Goal: Check status: Check status

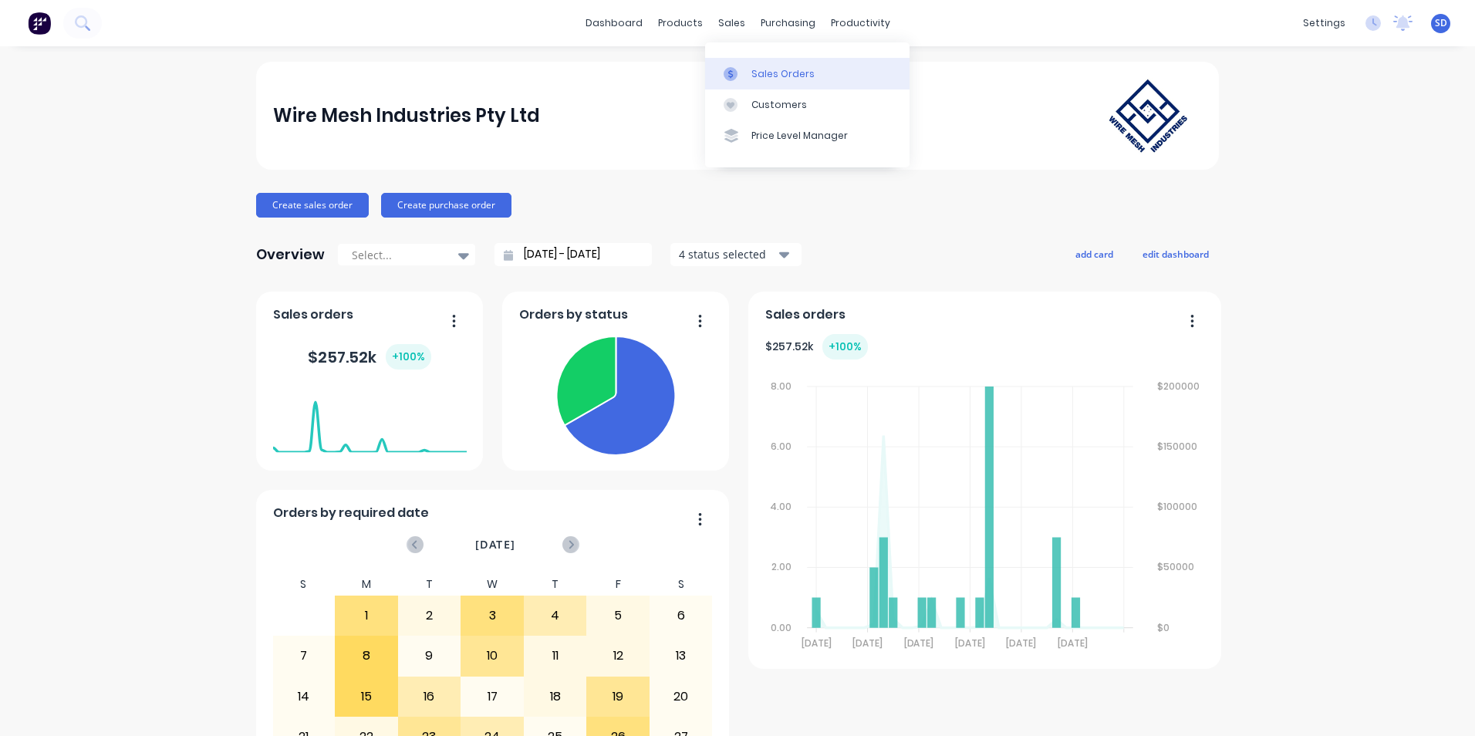
click at [747, 82] on link "Sales Orders" at bounding box center [807, 73] width 204 height 31
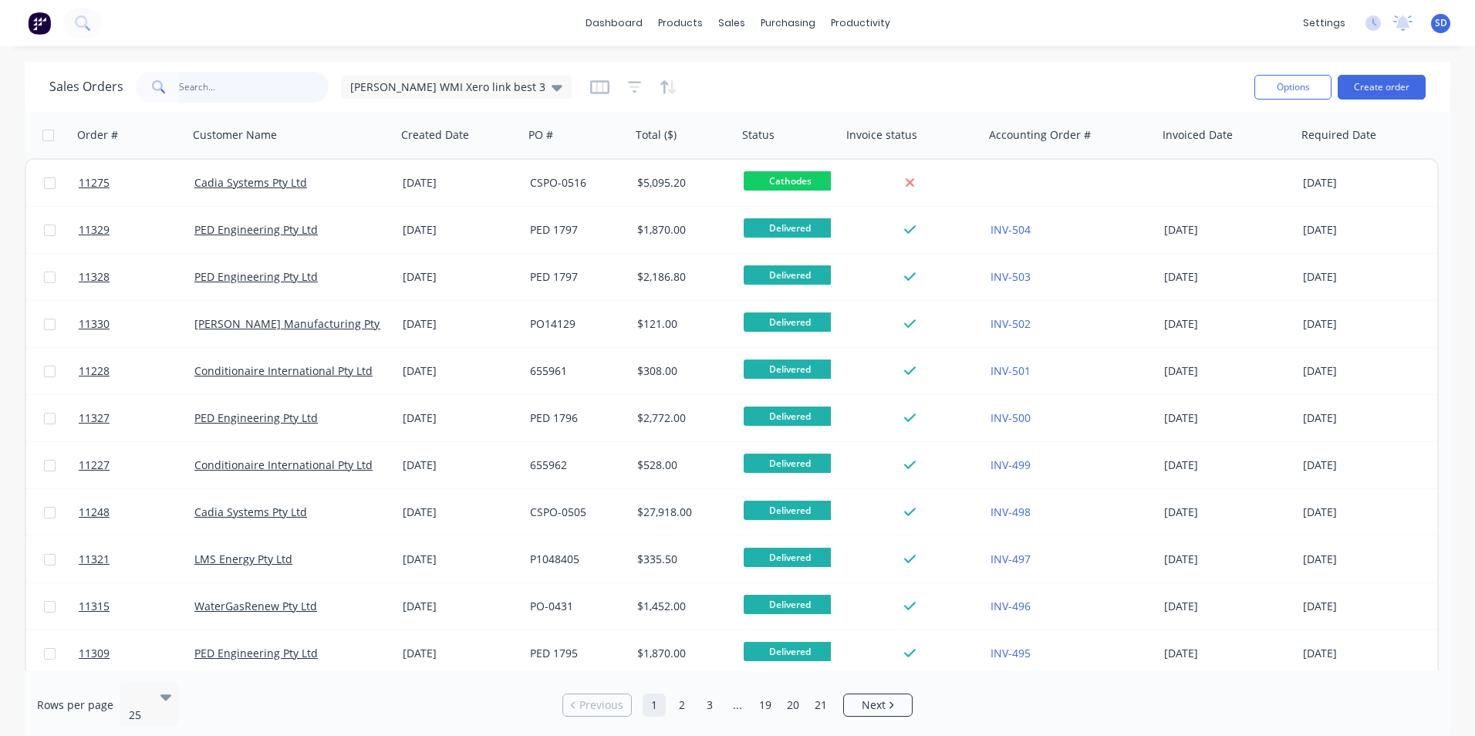
click at [268, 94] on input "text" at bounding box center [254, 87] width 150 height 31
type input "[PERSON_NAME]"
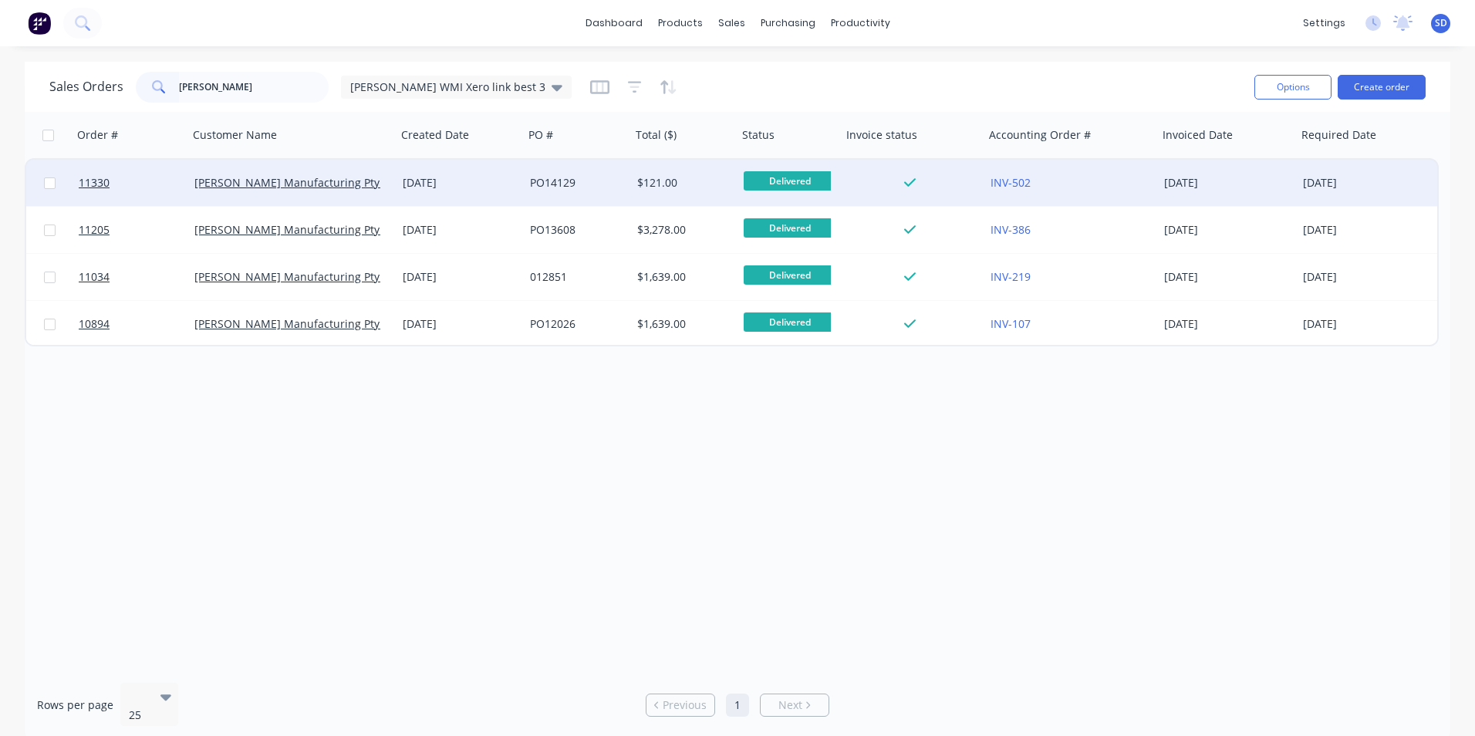
click at [636, 199] on div "$121.00" at bounding box center [684, 183] width 106 height 46
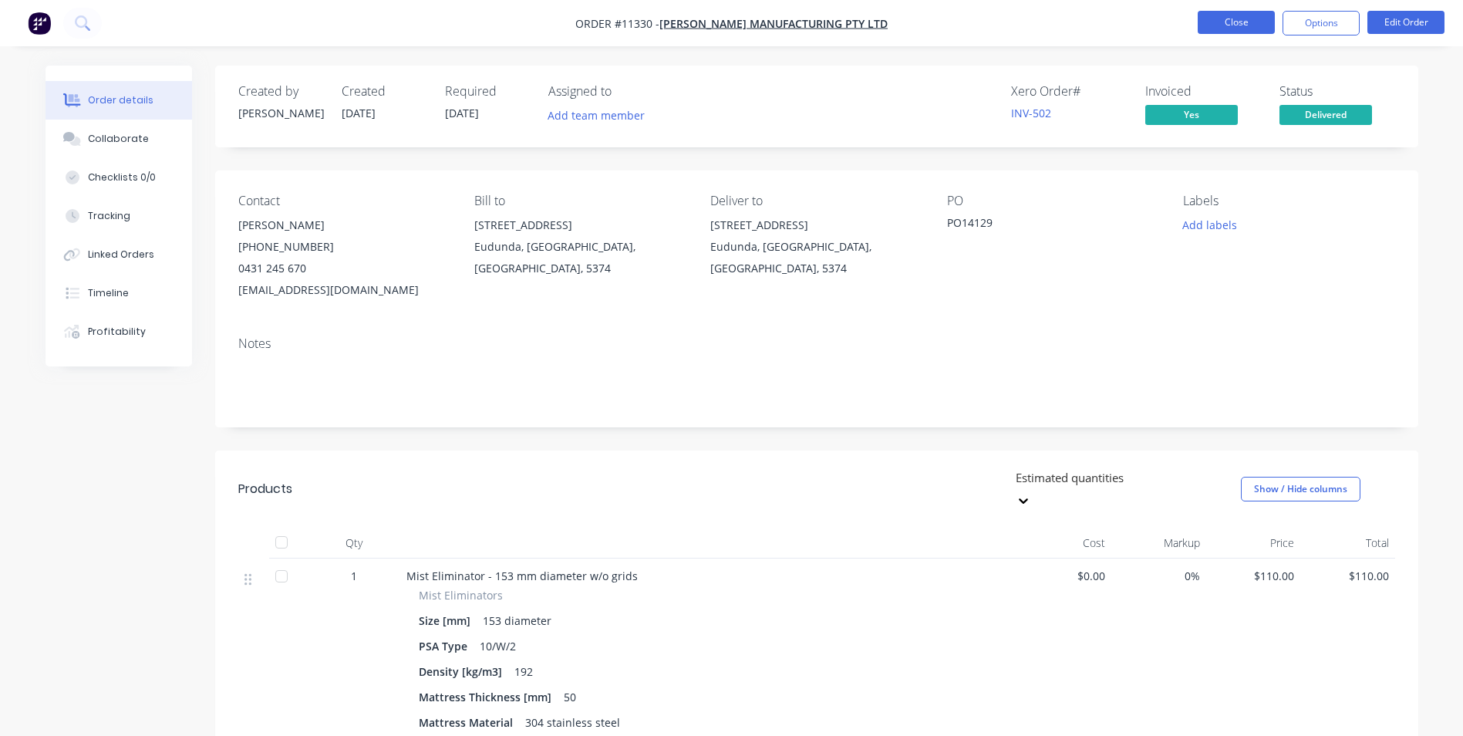
click at [1218, 22] on button "Close" at bounding box center [1236, 22] width 77 height 23
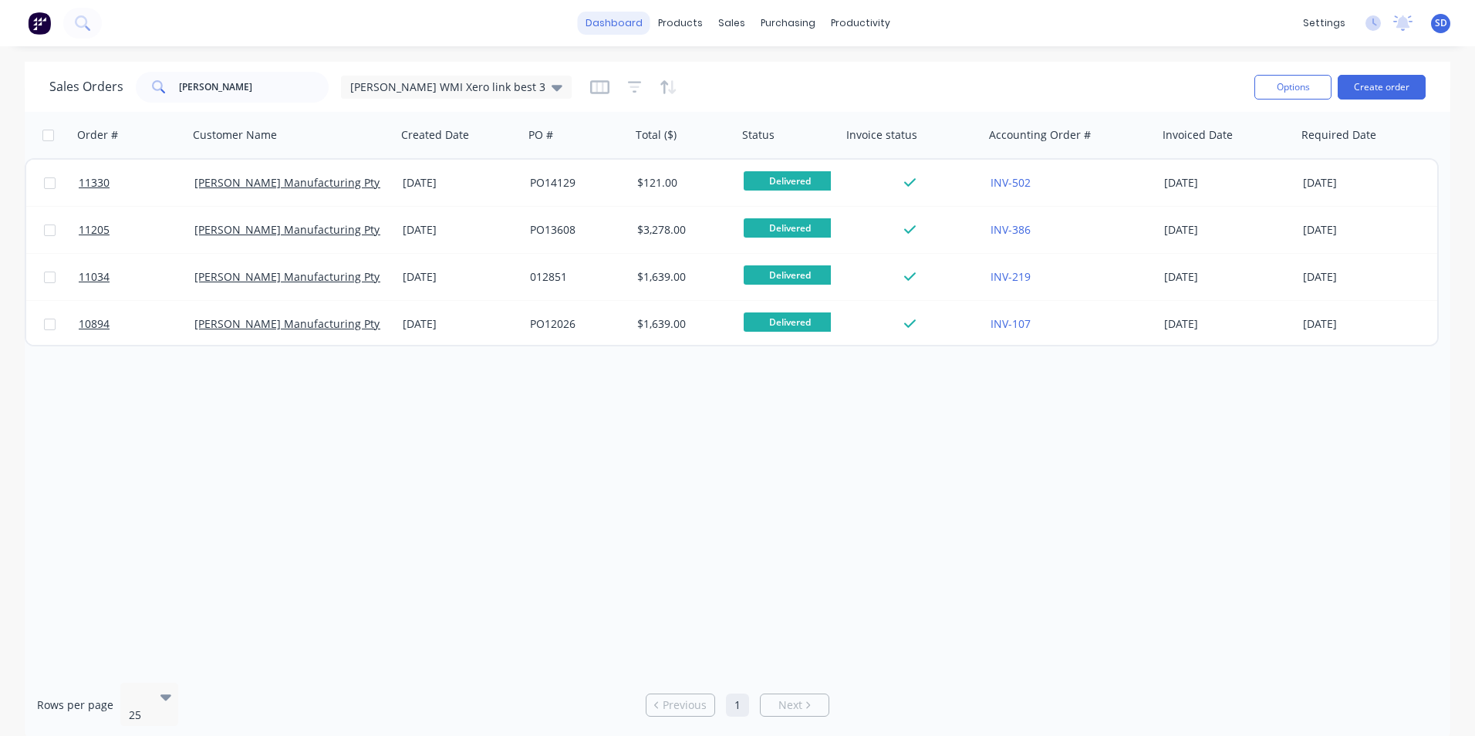
click at [626, 30] on link "dashboard" at bounding box center [614, 23] width 72 height 23
